Goal: Information Seeking & Learning: Find specific fact

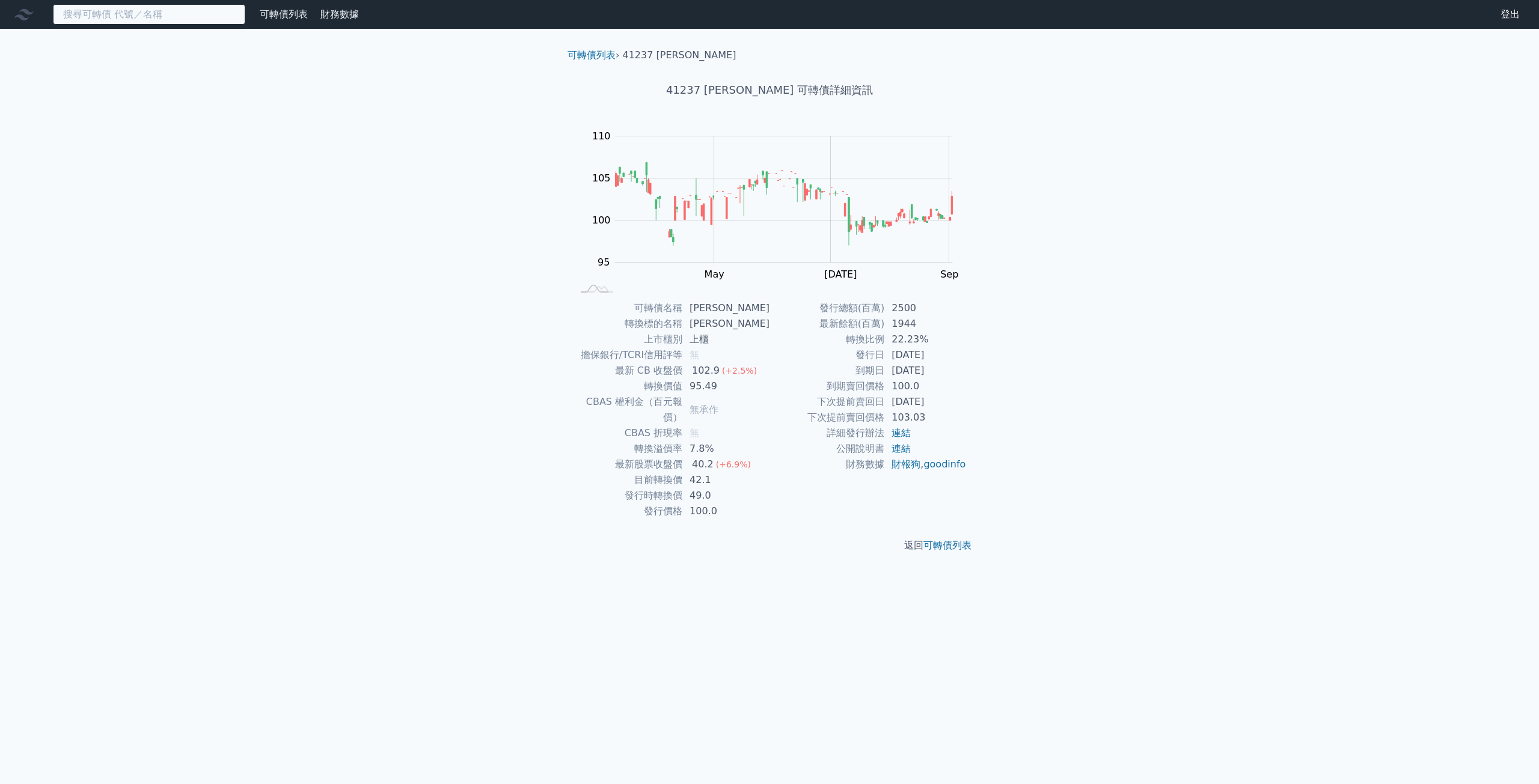
click at [106, 16] on input at bounding box center [149, 14] width 192 height 20
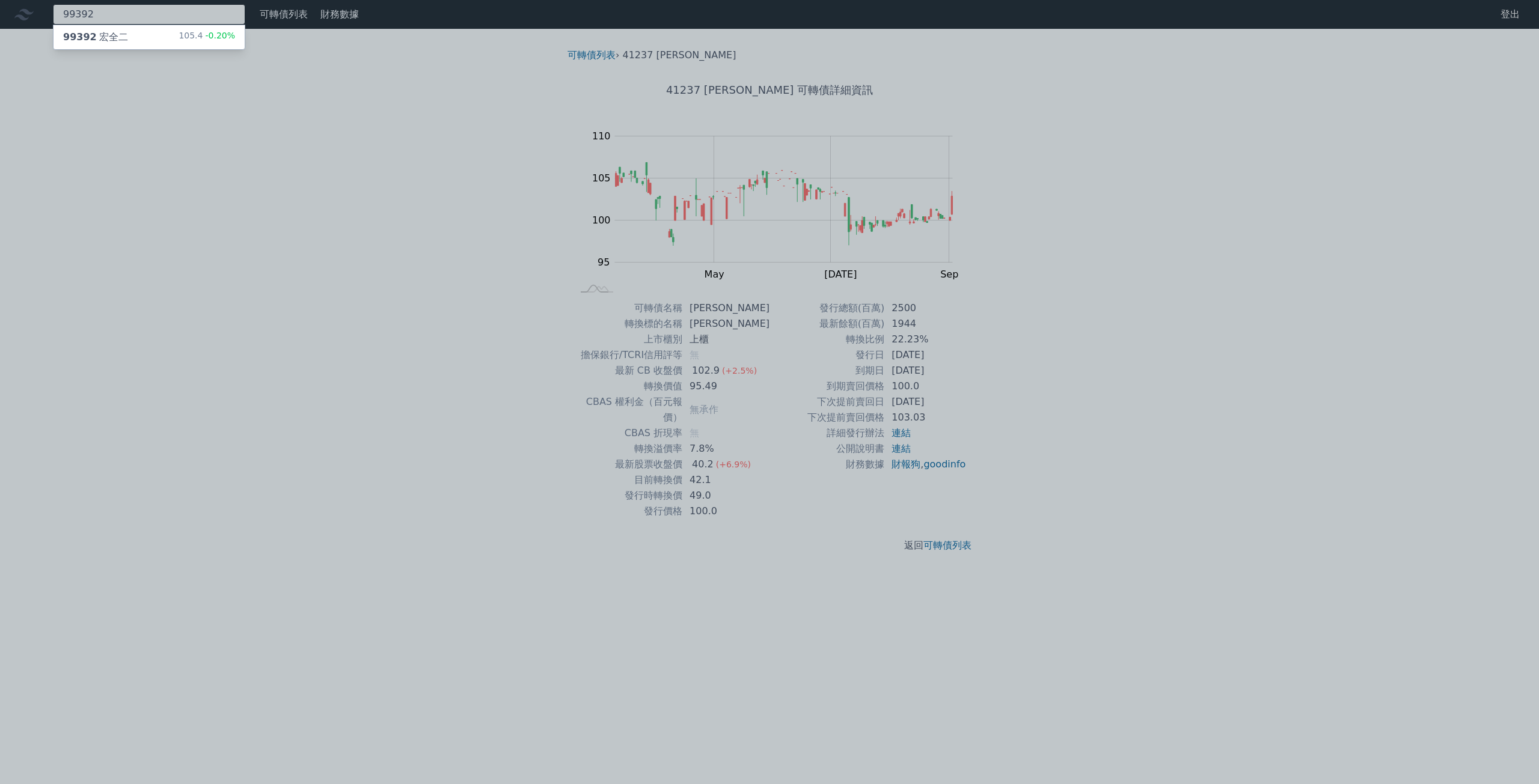
type input "99392"
click at [125, 30] on div "99392 宏全二 105.4 -0.20%" at bounding box center [149, 37] width 191 height 24
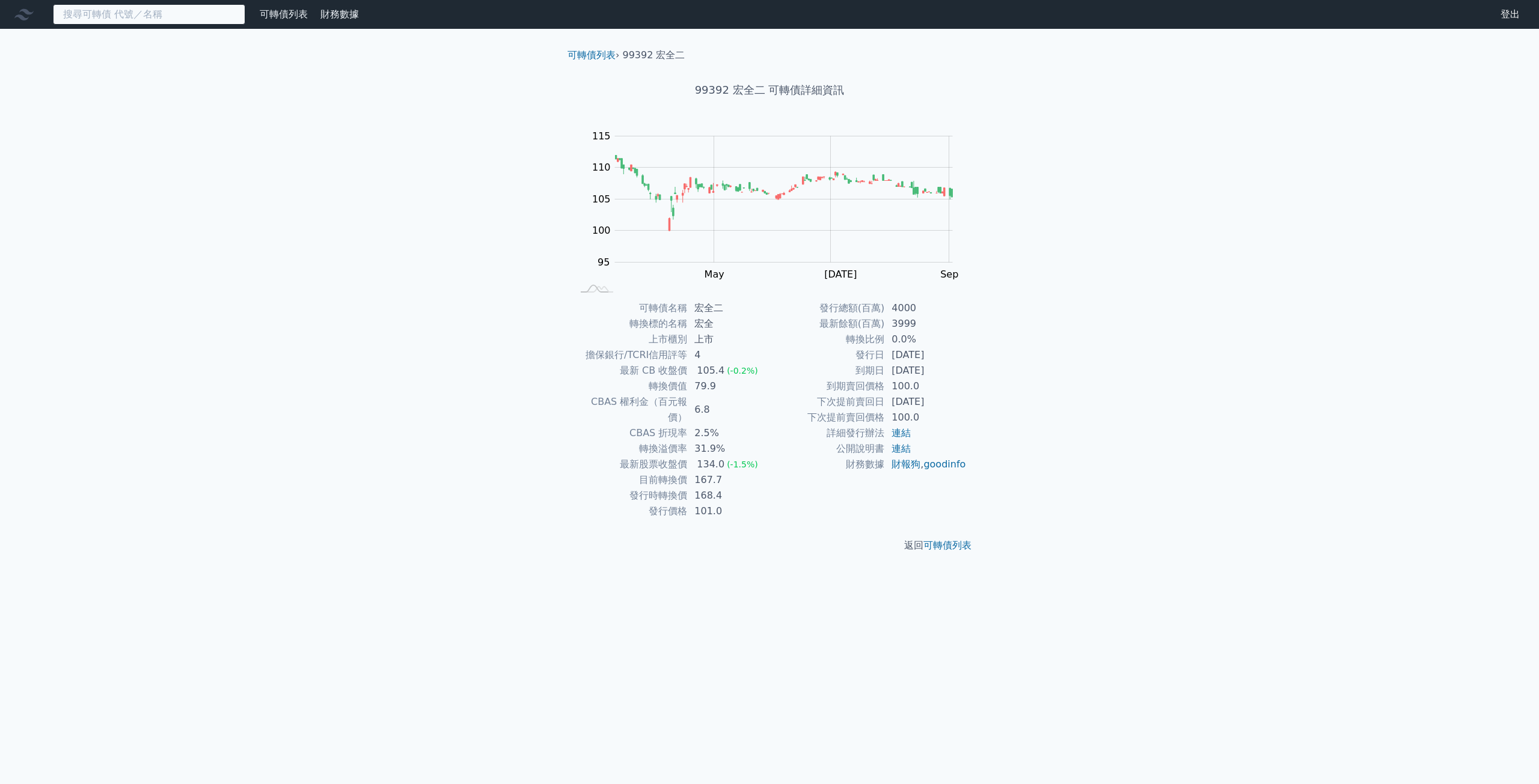
click at [96, 10] on input at bounding box center [149, 14] width 192 height 20
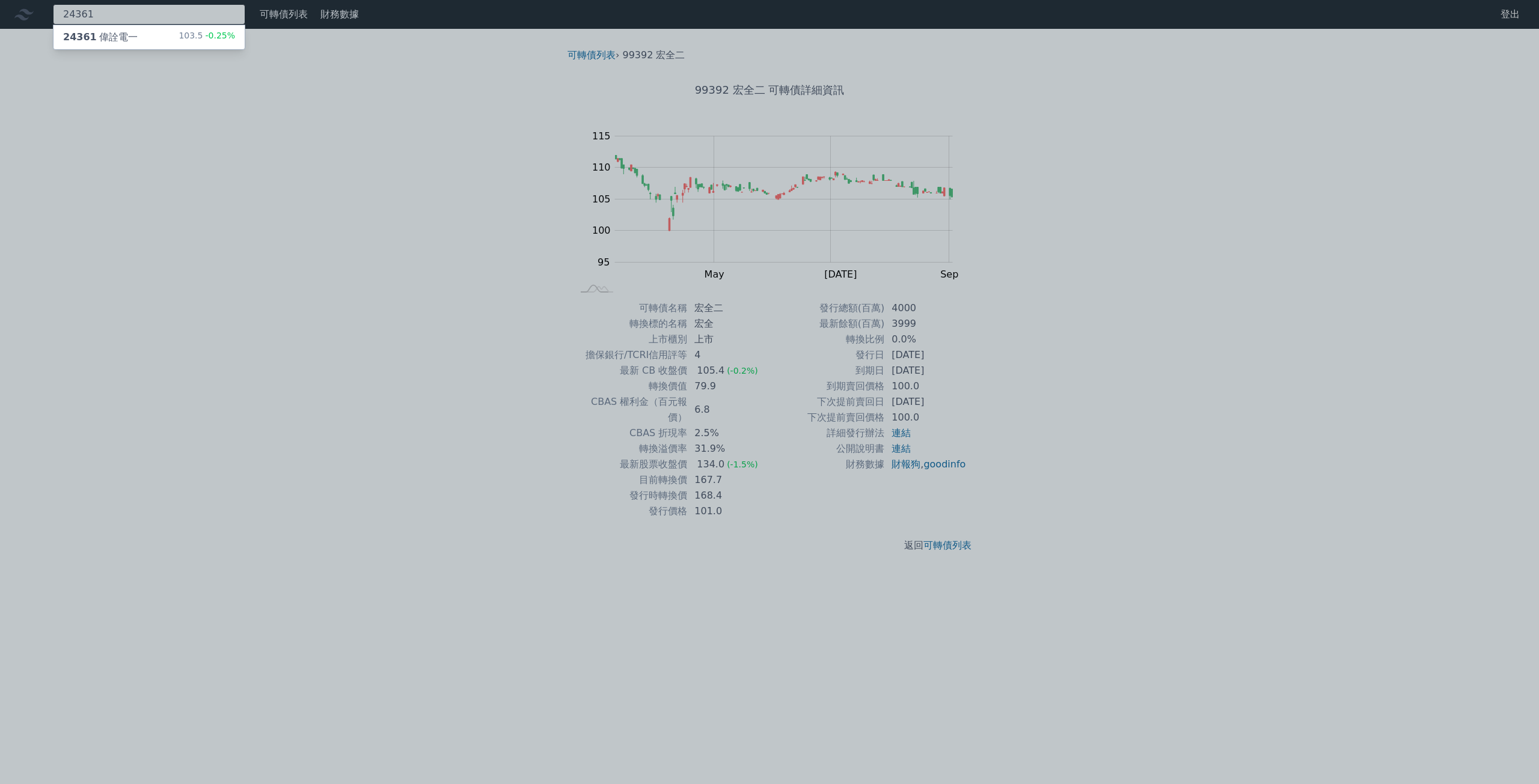
type input "24361"
click at [134, 38] on div "24361 偉詮電一 103.5 -0.25%" at bounding box center [149, 37] width 191 height 24
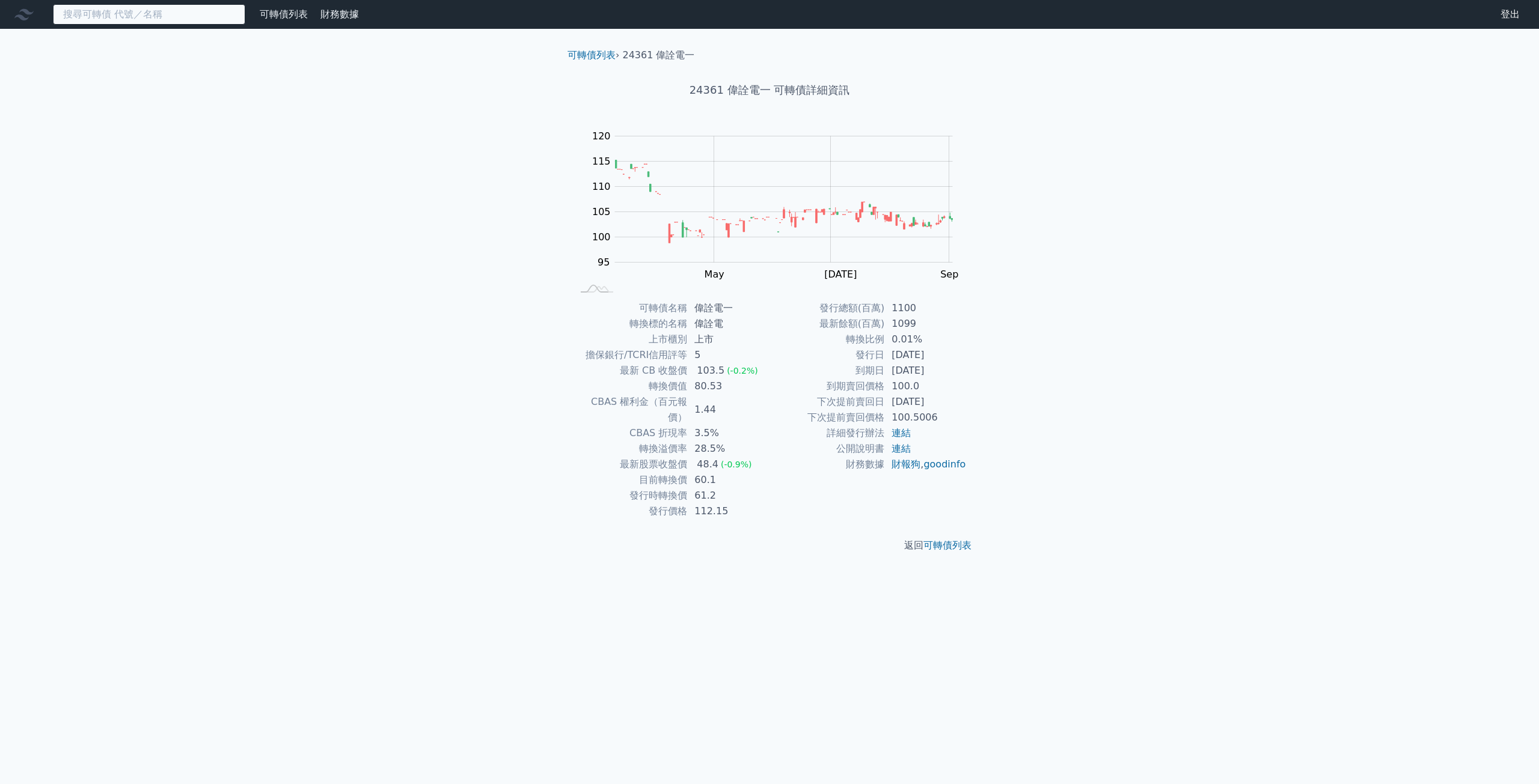
click at [92, 18] on input at bounding box center [149, 14] width 192 height 20
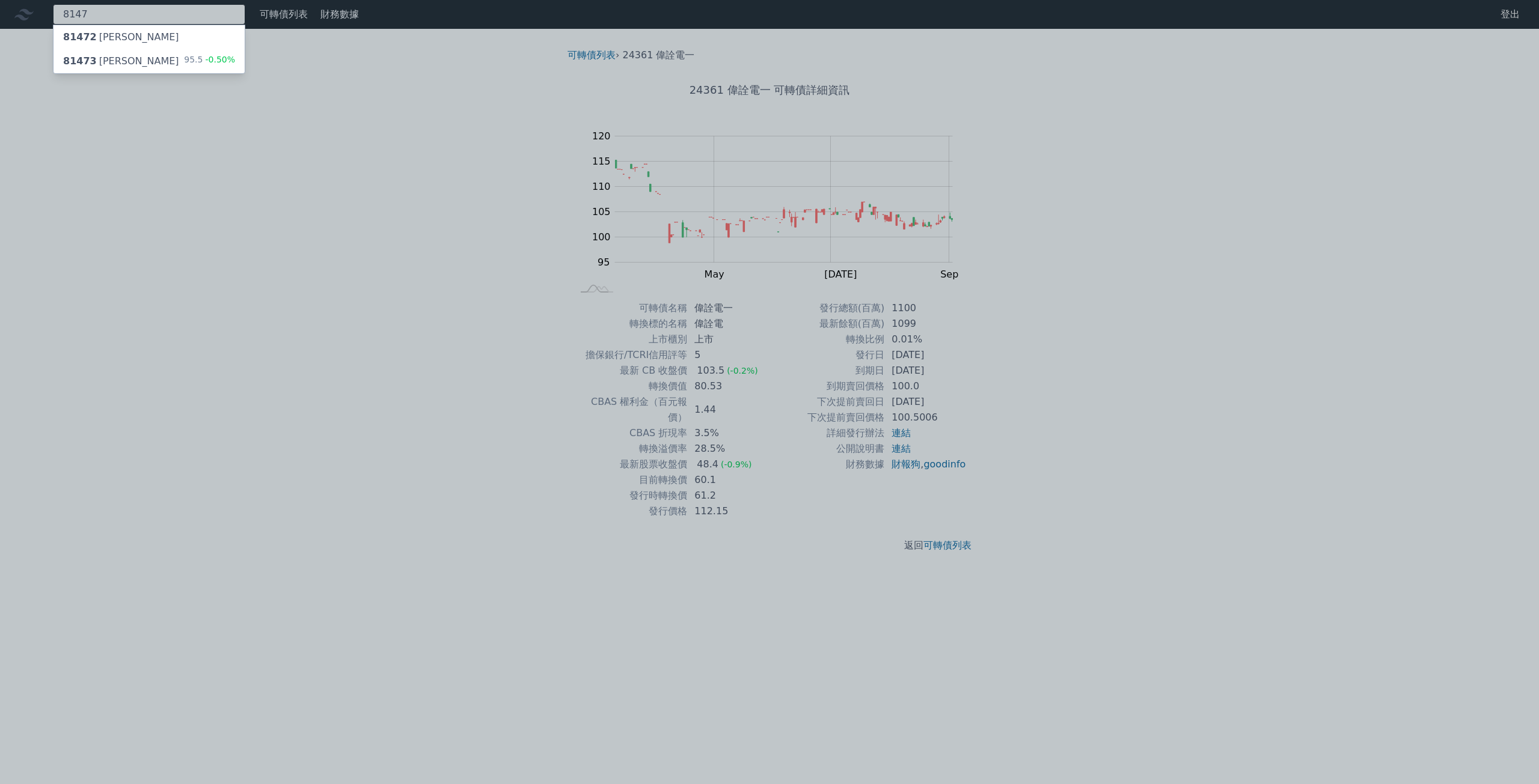
type input "8147"
click at [147, 67] on div "81473 正[PERSON_NAME] 95.5 -0.50%" at bounding box center [149, 61] width 191 height 24
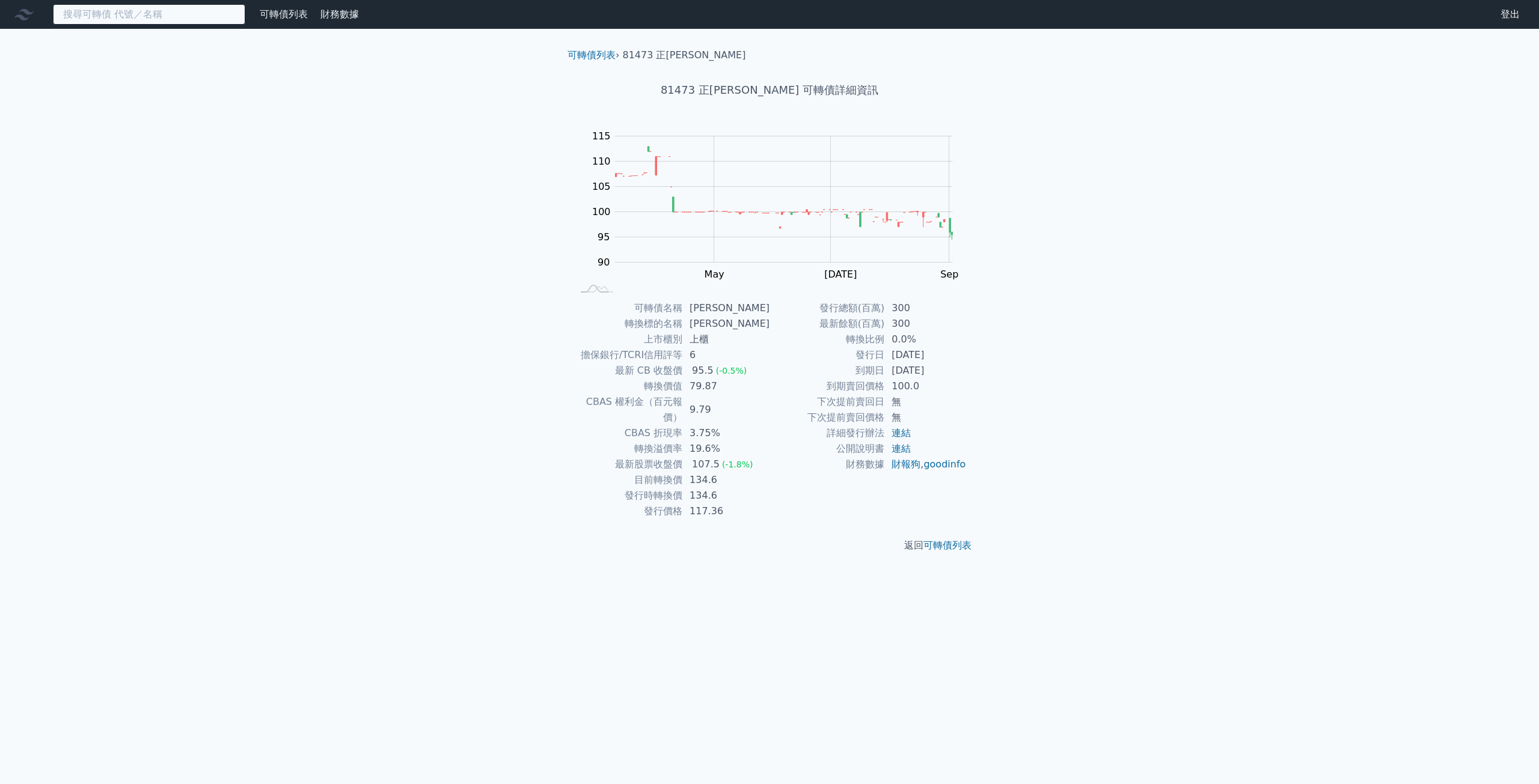
click at [139, 19] on input at bounding box center [149, 14] width 192 height 20
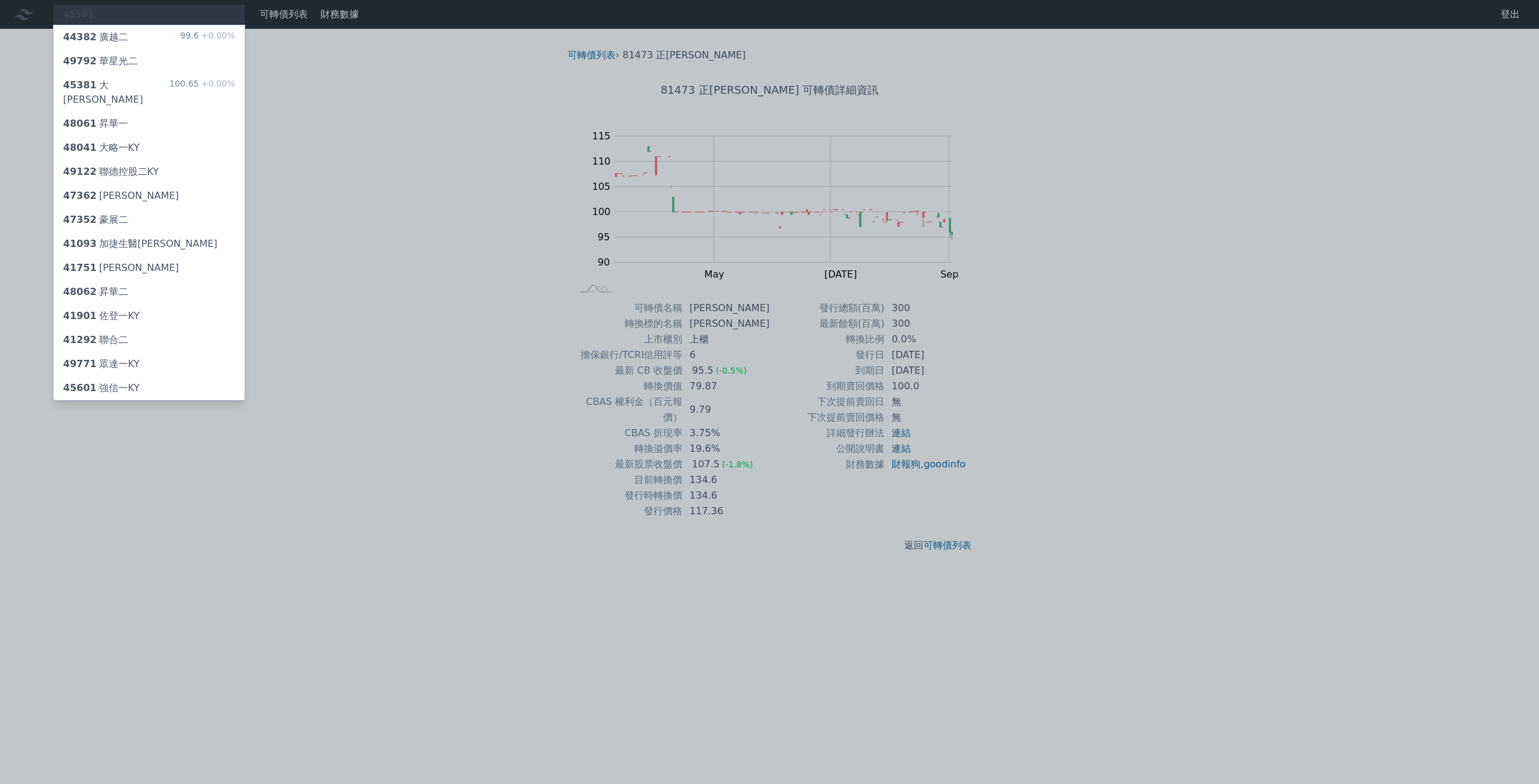
click at [291, 66] on div at bounding box center [769, 392] width 1539 height 784
drag, startPoint x: 173, startPoint y: 18, endPoint x: -33, endPoint y: 35, distance: 206.7
click at [0, 35] on html "45581 44382 廣越二 99.6 +0.00% 49792 華星光二 45381 [GEOGRAPHIC_DATA]一 100.65 +0.00% 4…" at bounding box center [769, 392] width 1539 height 784
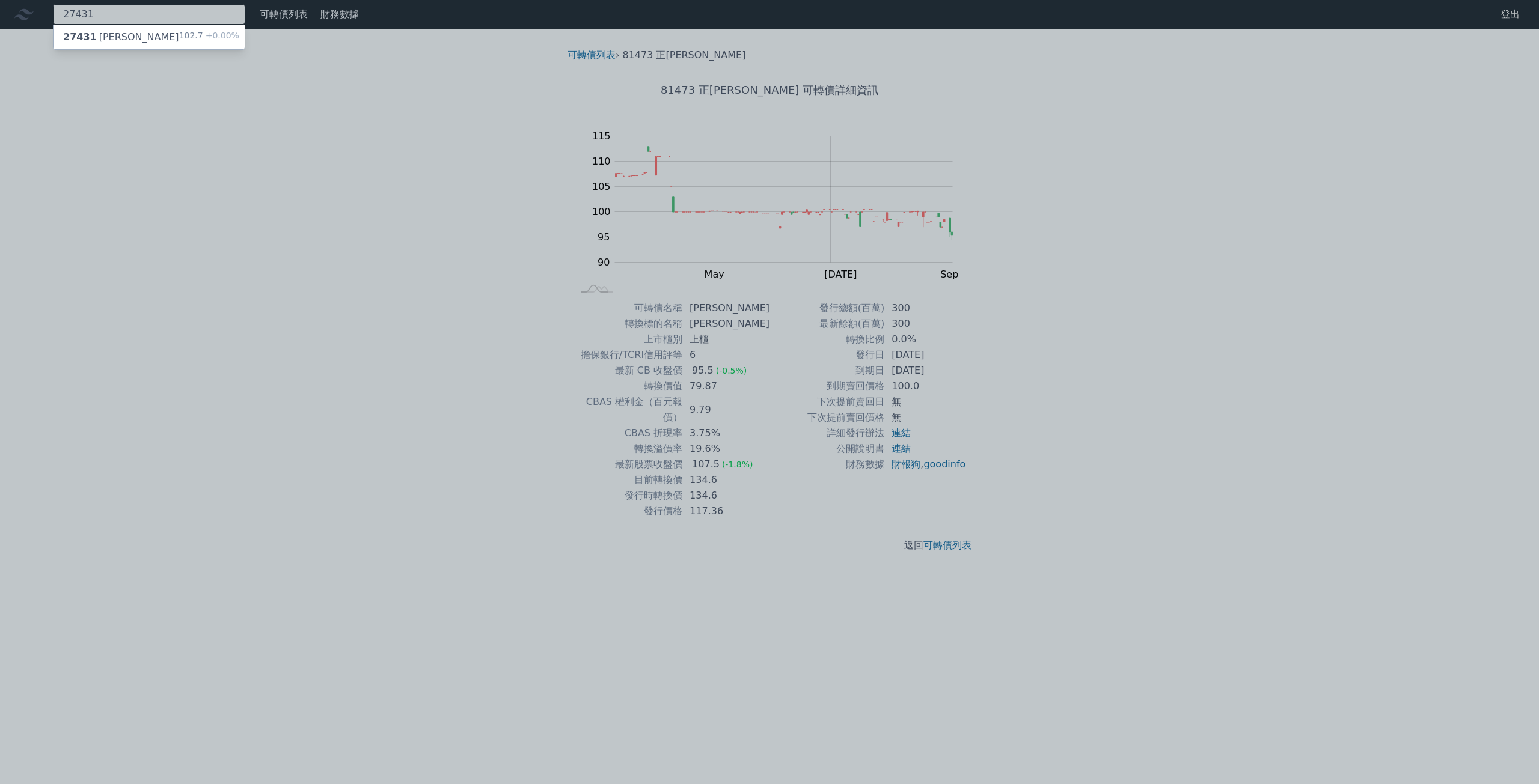
type input "27431"
click at [83, 41] on span "27431" at bounding box center [80, 36] width 34 height 12
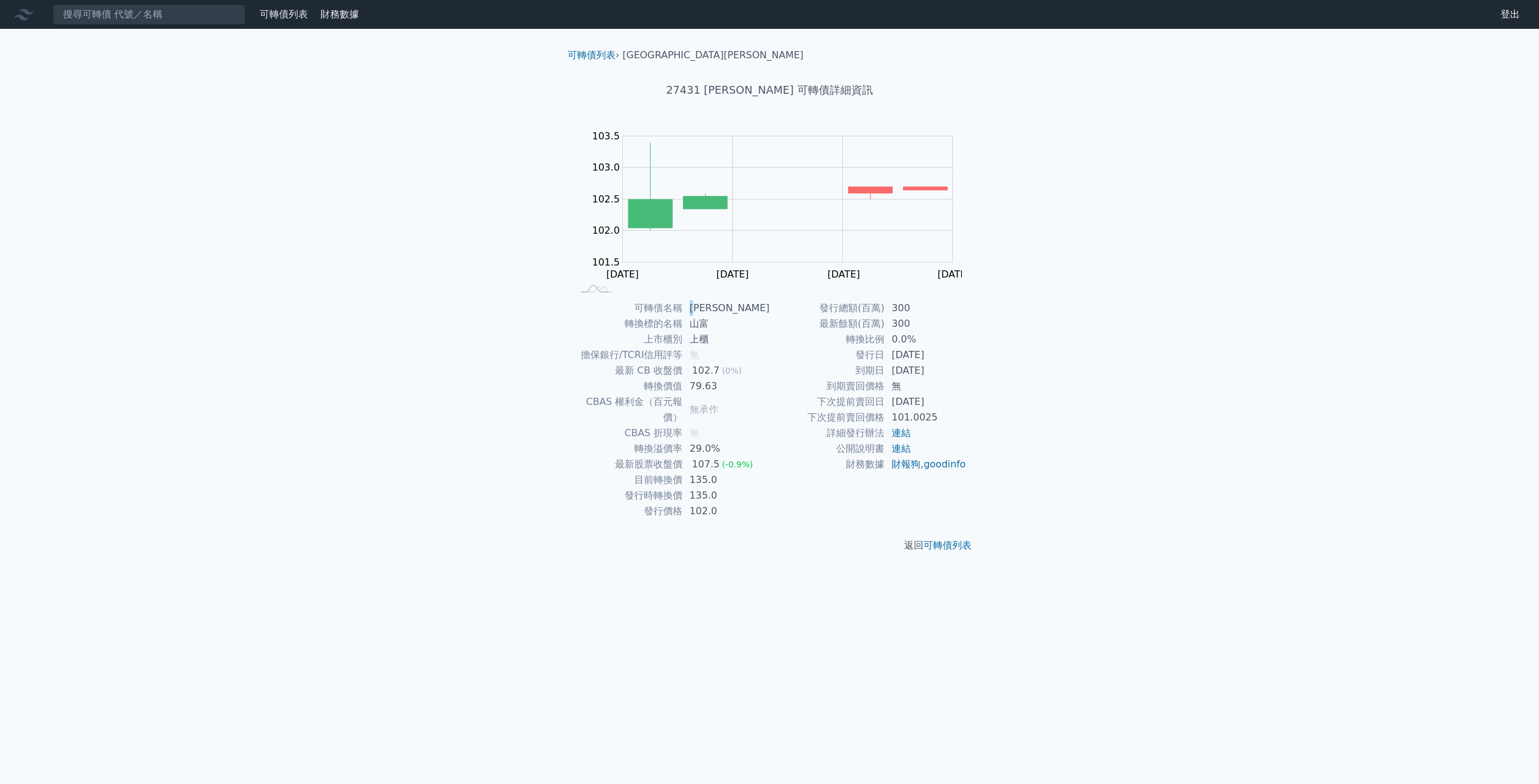
drag, startPoint x: 696, startPoint y: 304, endPoint x: 707, endPoint y: 306, distance: 11.2
click at [707, 306] on td "[PERSON_NAME]" at bounding box center [726, 309] width 87 height 16
